Goal: Transaction & Acquisition: Purchase product/service

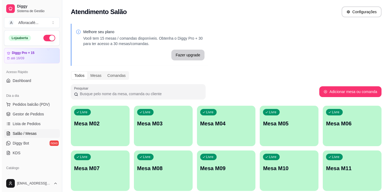
scroll to position [49, 0]
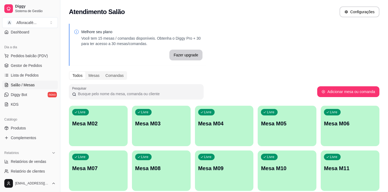
click at [99, 130] on div "Livre Mesa M02" at bounding box center [98, 123] width 59 height 34
click at [85, 126] on p "Mesa M02" at bounding box center [98, 123] width 51 height 7
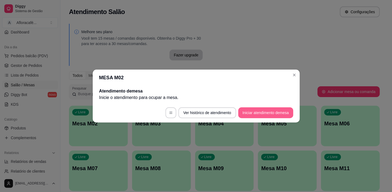
click at [262, 115] on button "Iniciar atendimento de mesa" at bounding box center [265, 112] width 55 height 11
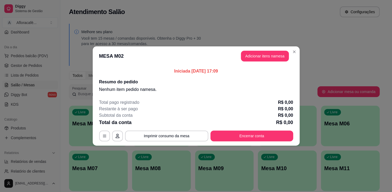
click at [243, 59] on button "Adicionar itens na mesa" at bounding box center [265, 56] width 48 height 11
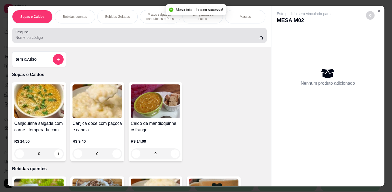
click at [81, 38] on input "Pesquisa" at bounding box center [137, 37] width 244 height 5
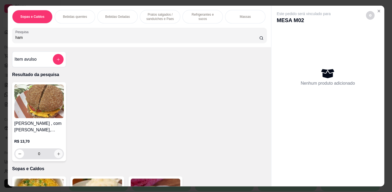
type input "ham"
click at [57, 154] on icon "increase-product-quantity" at bounding box center [59, 154] width 4 height 4
type input "1"
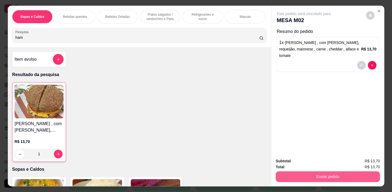
click at [289, 171] on button "Enviar pedido" at bounding box center [328, 176] width 104 height 11
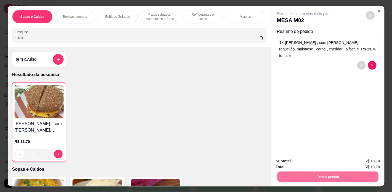
click at [311, 162] on button "Não registrar e enviar pedido" at bounding box center [310, 161] width 54 height 10
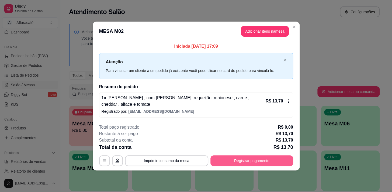
click at [274, 161] on button "Registrar pagamento" at bounding box center [251, 160] width 83 height 11
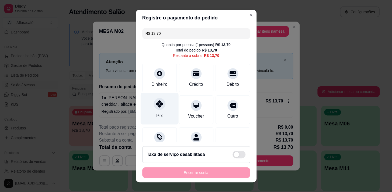
click at [154, 119] on div "Pix" at bounding box center [159, 109] width 38 height 32
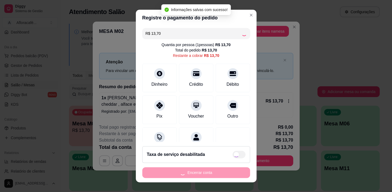
type input "R$ 0,00"
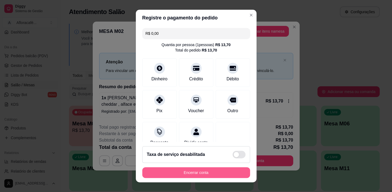
click at [182, 171] on button "Encerrar conta" at bounding box center [196, 172] width 108 height 11
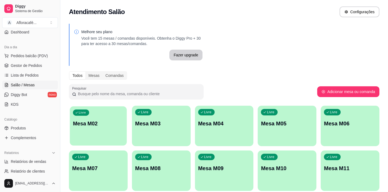
click at [101, 124] on p "Mesa M02" at bounding box center [98, 123] width 51 height 7
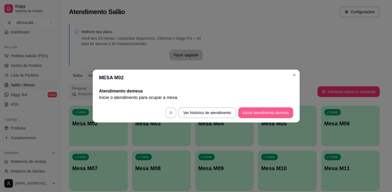
click at [257, 113] on button "Iniciar atendimento de mesa" at bounding box center [265, 112] width 55 height 11
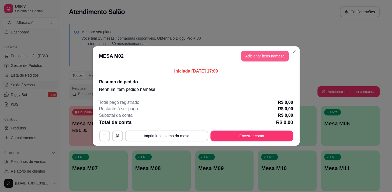
click at [264, 54] on button "Adicionar itens na mesa" at bounding box center [265, 56] width 48 height 11
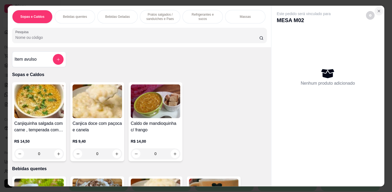
click at [377, 11] on icon "Close" at bounding box center [379, 11] width 4 height 4
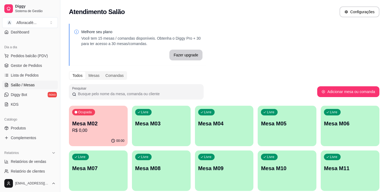
click at [105, 129] on p "R$ 0,00" at bounding box center [98, 130] width 52 height 6
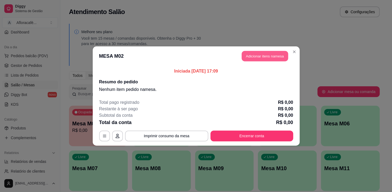
click at [264, 54] on button "Adicionar itens na mesa" at bounding box center [265, 56] width 46 height 11
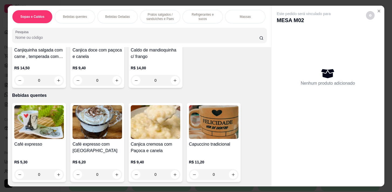
scroll to position [98, 0]
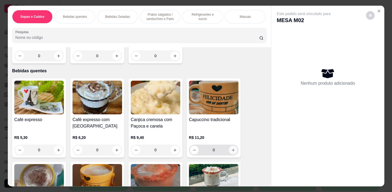
click at [231, 148] on button "increase-product-quantity" at bounding box center [233, 150] width 9 height 9
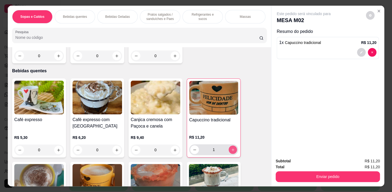
click at [232, 150] on icon "increase-product-quantity" at bounding box center [233, 150] width 4 height 4
type input "2"
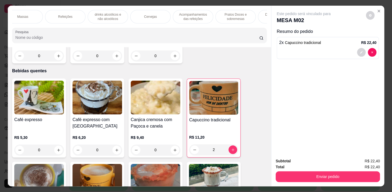
click at [194, 19] on p "Acompanhamentos das refeições" at bounding box center [192, 16] width 31 height 9
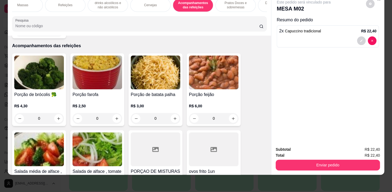
drag, startPoint x: 231, startPoint y: 4, endPoint x: 205, endPoint y: 43, distance: 46.6
click at [231, 4] on p "Pratos Doces e sobremesas" at bounding box center [235, 5] width 31 height 9
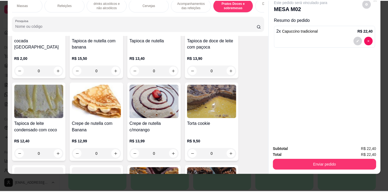
scroll to position [4127, 0]
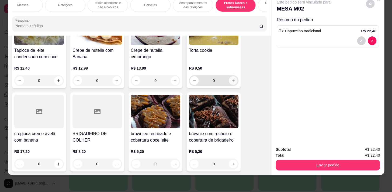
click at [232, 79] on icon "increase-product-quantity" at bounding box center [233, 81] width 4 height 4
type input "1"
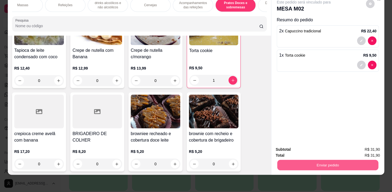
click at [310, 161] on button "Enviar pedido" at bounding box center [327, 165] width 101 height 11
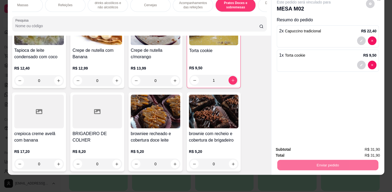
click at [309, 148] on button "Não registrar e enviar pedido" at bounding box center [310, 148] width 56 height 10
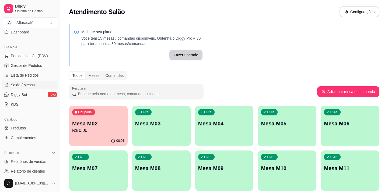
click at [75, 130] on p "R$ 0,00" at bounding box center [98, 130] width 52 height 6
click at [71, 134] on div "Ocupada Mesa M02 R$ 0,00" at bounding box center [98, 120] width 57 height 29
click at [35, 125] on link "Produtos" at bounding box center [30, 128] width 56 height 9
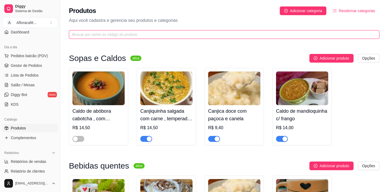
click at [158, 37] on input "text" at bounding box center [222, 35] width 300 height 6
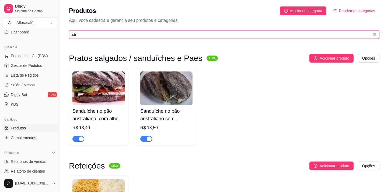
click at [237, 33] on input "str" at bounding box center [222, 35] width 300 height 6
type input "s"
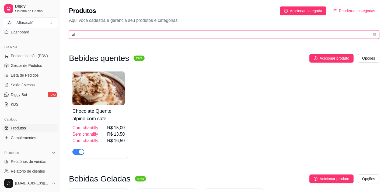
type input "a"
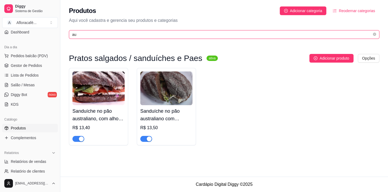
type input "a"
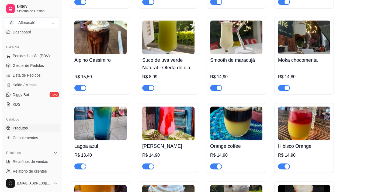
scroll to position [857, 0]
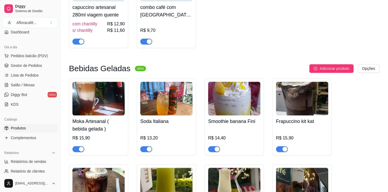
click at [160, 125] on h4 "Soda Italiana" at bounding box center [166, 121] width 52 height 8
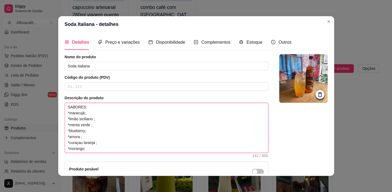
click at [102, 148] on textarea "SABORES: *maracujá; *limão siciliano ; *menta verde ; *blueberry; *amora ; *cur…" at bounding box center [166, 128] width 203 height 50
type textarea "SABORES: *maracujá; *limão siciliano ; *menta verde ; *blueberry; *amora ; *cur…"
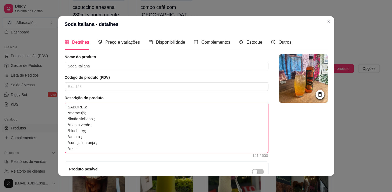
type textarea "SABORES: *maracujá; *limão siciliano ; *menta verde ; *blueberry; *amora ; *cur…"
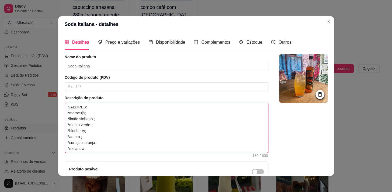
type textarea "SABORES: *maracujá; *limão siciliano ; *menta verde ; *blueberry; *amora ; *cur…"
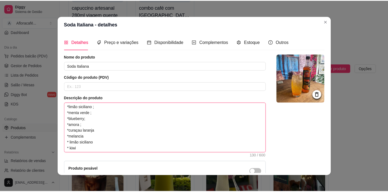
scroll to position [61, 0]
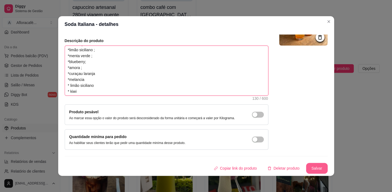
type textarea "SABORES: *maracujá; *limão siciliano ; *menta verde ; *blueberry; *amora ; *cur…"
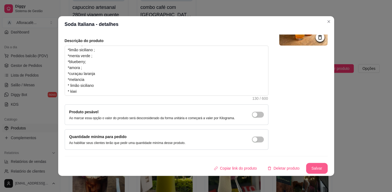
click at [318, 169] on button "Salvar" at bounding box center [317, 168] width 22 height 11
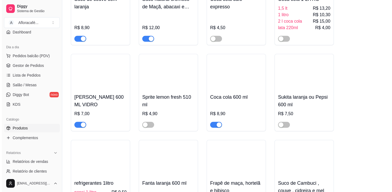
scroll to position [3135, 0]
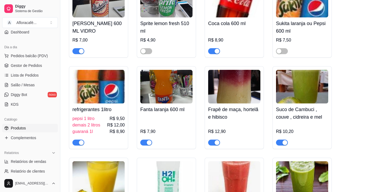
click at [86, 113] on h4 "refrigerantes 1litro" at bounding box center [98, 110] width 52 height 8
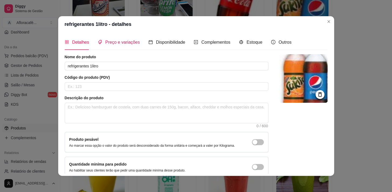
click at [105, 41] on span "Preço e variações" at bounding box center [122, 42] width 34 height 5
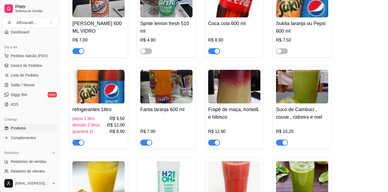
scroll to position [3160, 0]
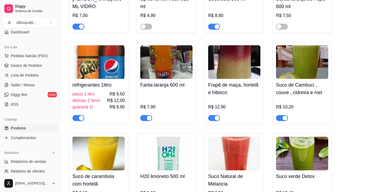
click at [144, 121] on span "button" at bounding box center [146, 118] width 12 height 6
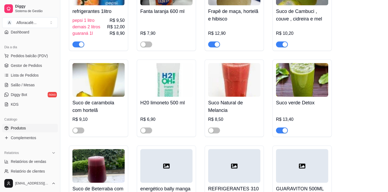
scroll to position [3184, 0]
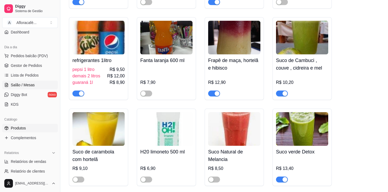
click at [19, 84] on span "Salão / Mesas" at bounding box center [23, 84] width 24 height 5
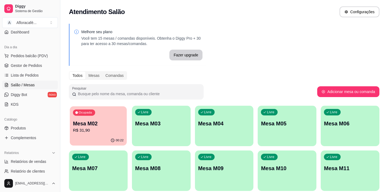
click at [112, 134] on div "Ocupada Mesa M02 R$ 31,90" at bounding box center [98, 120] width 57 height 29
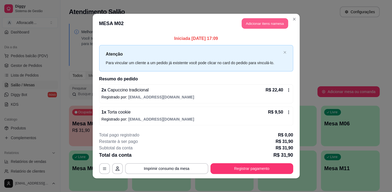
click at [261, 23] on button "Adicionar itens na mesa" at bounding box center [265, 23] width 46 height 11
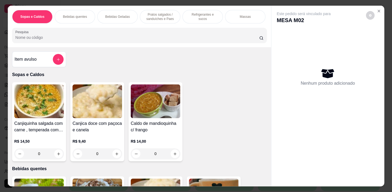
click at [166, 10] on div "Pratos salgados / sanduíches e Paes" at bounding box center [160, 16] width 40 height 13
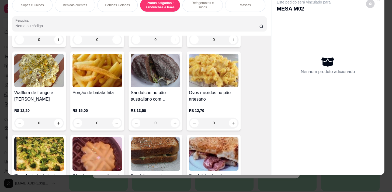
scroll to position [1571, 0]
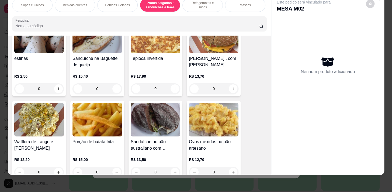
click at [59, 90] on div "0" at bounding box center [39, 88] width 50 height 11
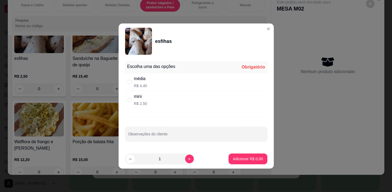
click at [158, 79] on div "média R$ 4,40" at bounding box center [196, 82] width 142 height 18
radio input "true"
click at [233, 162] on button "Adicionar R$ 4,40" at bounding box center [247, 159] width 37 height 11
type input "1"
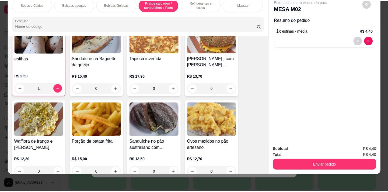
scroll to position [1572, 0]
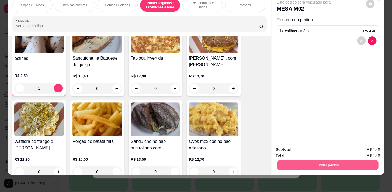
click at [324, 161] on button "Enviar pedido" at bounding box center [327, 165] width 101 height 11
click at [326, 160] on button "Enviar pedido" at bounding box center [327, 165] width 101 height 11
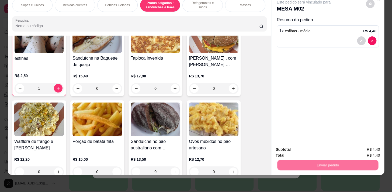
click at [325, 148] on button "Não registrar e enviar pedido" at bounding box center [310, 148] width 54 height 10
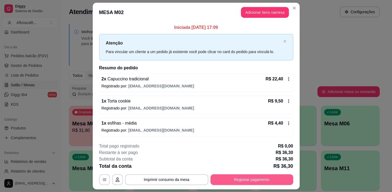
click at [224, 177] on button "Registrar pagamento" at bounding box center [251, 179] width 83 height 11
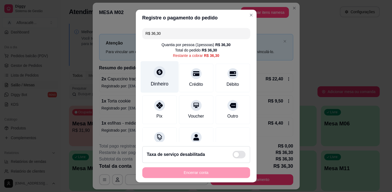
click at [151, 85] on div "Dinheiro" at bounding box center [160, 83] width 18 height 7
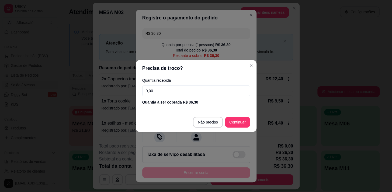
click at [205, 87] on input "0,00" at bounding box center [196, 90] width 108 height 11
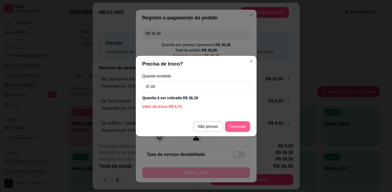
type input "37,00"
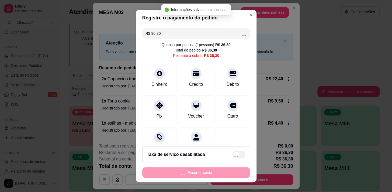
type input "R$ 0,00"
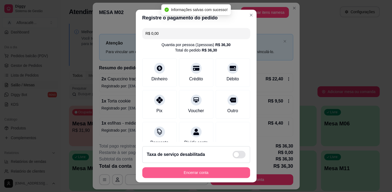
click at [226, 172] on button "Encerrar conta" at bounding box center [196, 172] width 108 height 11
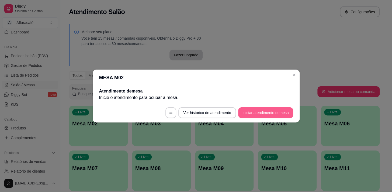
click at [275, 110] on button "Iniciar atendimento de mesa" at bounding box center [265, 112] width 55 height 11
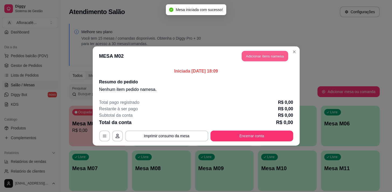
click at [261, 51] on button "Adicionar itens na mesa" at bounding box center [265, 56] width 46 height 11
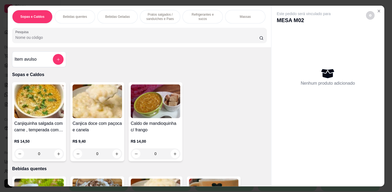
click at [81, 40] on input "Pesquisa" at bounding box center [137, 37] width 244 height 5
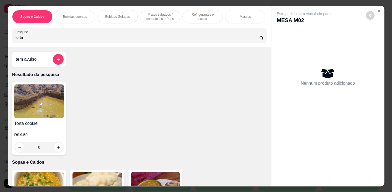
type input "torta"
click at [57, 148] on icon "increase-product-quantity" at bounding box center [59, 147] width 4 height 4
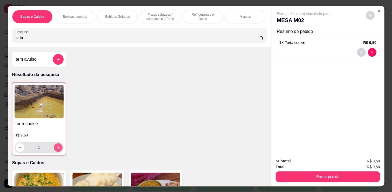
type input "1"
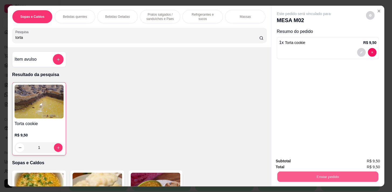
click at [318, 175] on button "Enviar pedido" at bounding box center [327, 176] width 101 height 11
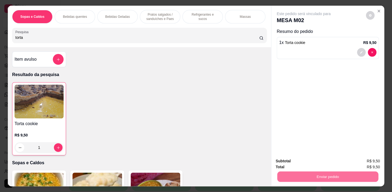
click at [329, 160] on button "Não registrar e enviar pedido" at bounding box center [310, 161] width 54 height 10
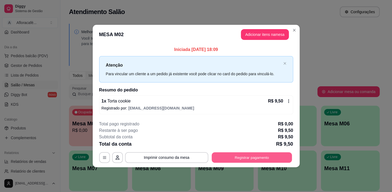
click at [254, 154] on button "Registrar pagamento" at bounding box center [252, 157] width 80 height 11
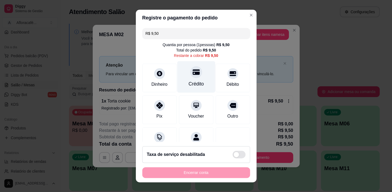
click at [199, 80] on div "Crédito" at bounding box center [196, 77] width 38 height 32
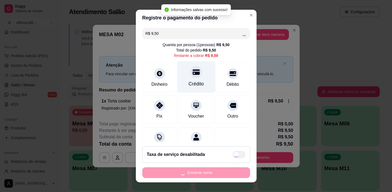
type input "R$ 0,00"
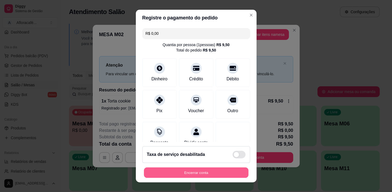
click at [175, 174] on button "Encerrar conta" at bounding box center [196, 172] width 105 height 11
